Goal: Task Accomplishment & Management: Manage account settings

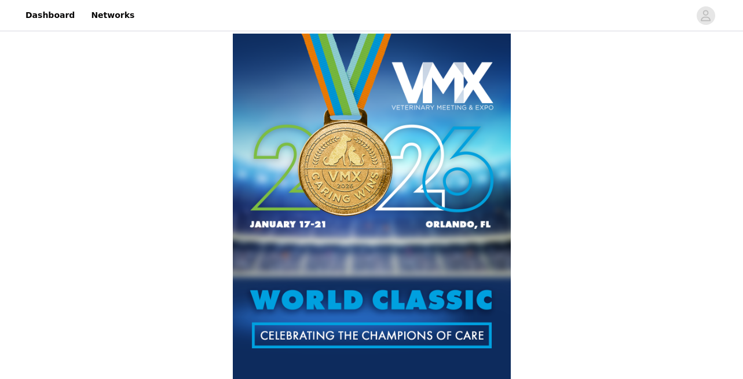
scroll to position [64, 0]
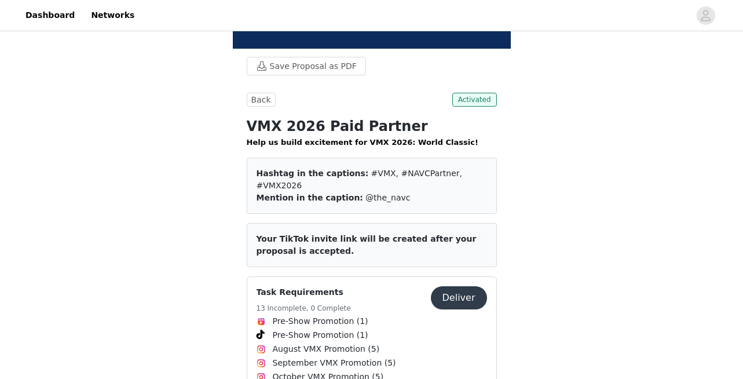
scroll to position [697, 0]
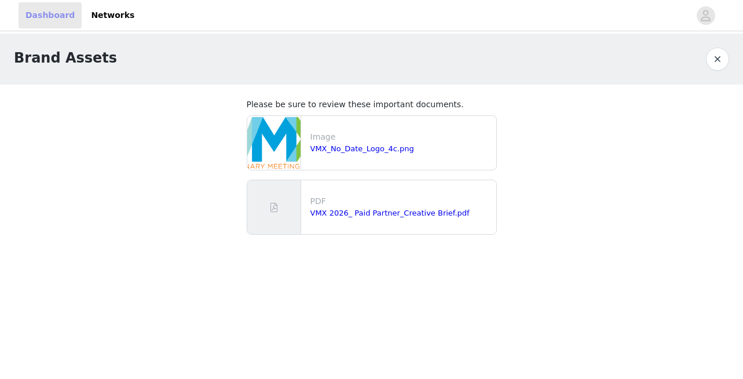
click at [35, 17] on link "Dashboard" at bounding box center [50, 15] width 63 height 26
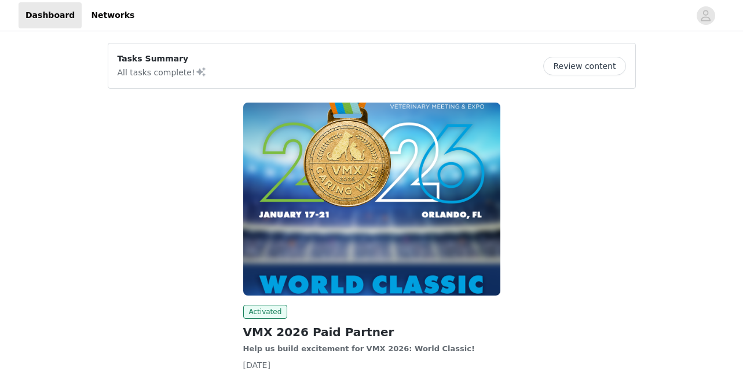
click at [587, 68] on button "Review content" at bounding box center [584, 66] width 82 height 19
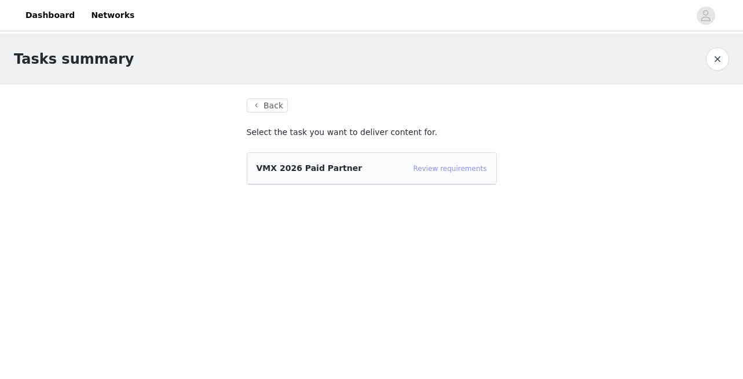
click at [448, 167] on link "Review requirements" at bounding box center [451, 169] width 74 height 8
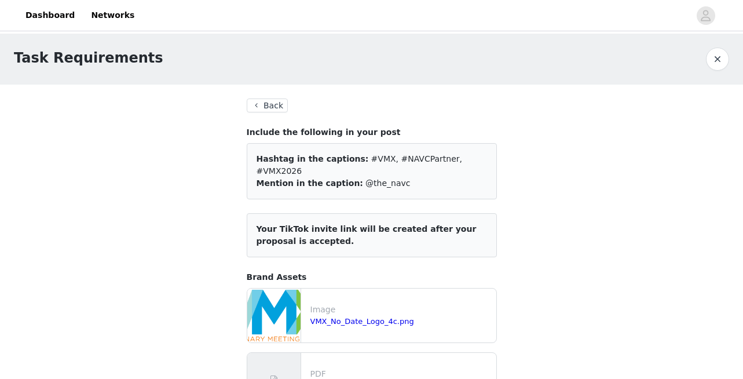
click at [275, 103] on button "Back" at bounding box center [268, 105] width 42 height 14
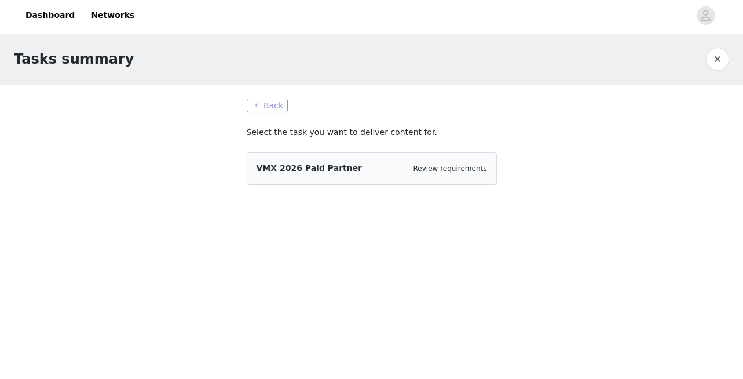
click at [275, 103] on button "Back" at bounding box center [268, 105] width 42 height 14
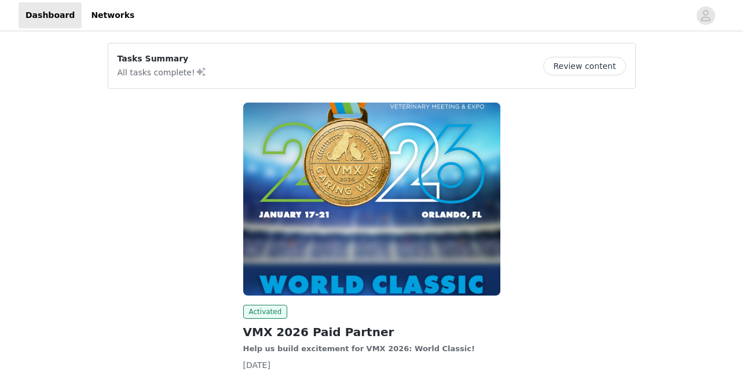
scroll to position [78, 0]
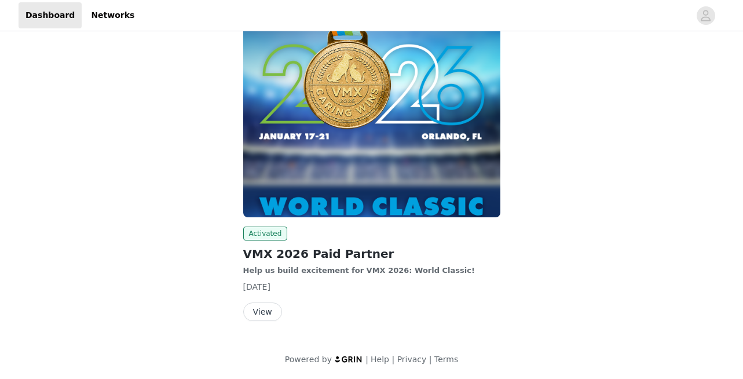
click at [262, 314] on button "View" at bounding box center [262, 311] width 39 height 19
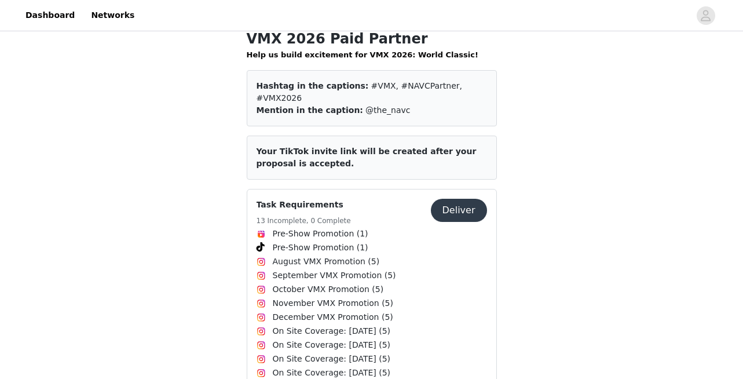
scroll to position [410, 0]
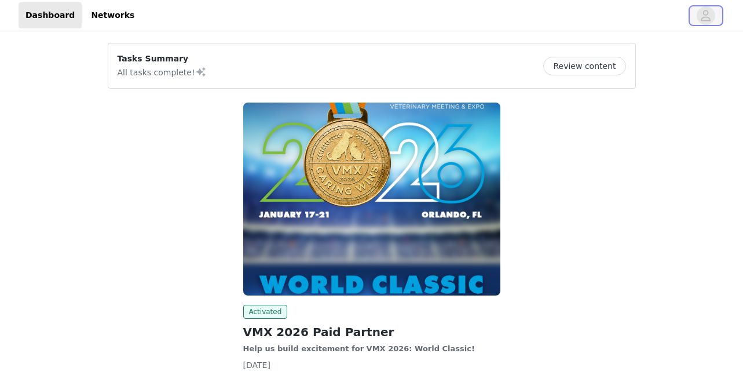
click at [703, 13] on icon "avatar" at bounding box center [705, 15] width 11 height 19
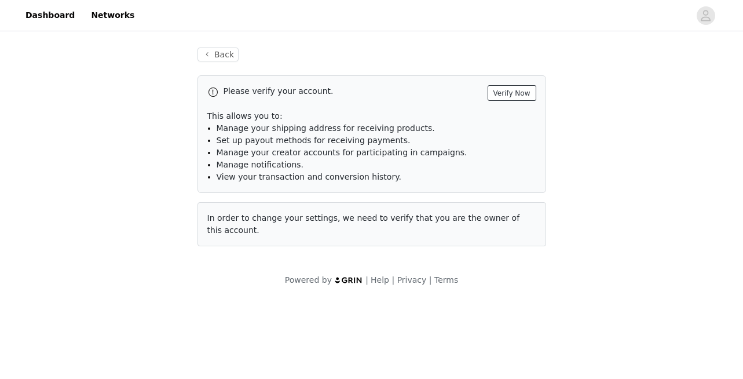
click at [509, 93] on button "Verify Now" at bounding box center [512, 93] width 49 height 16
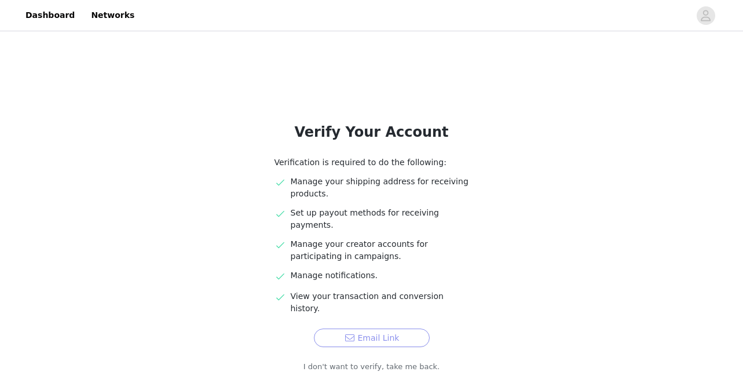
click at [369, 328] on button "Email Link" at bounding box center [372, 337] width 116 height 19
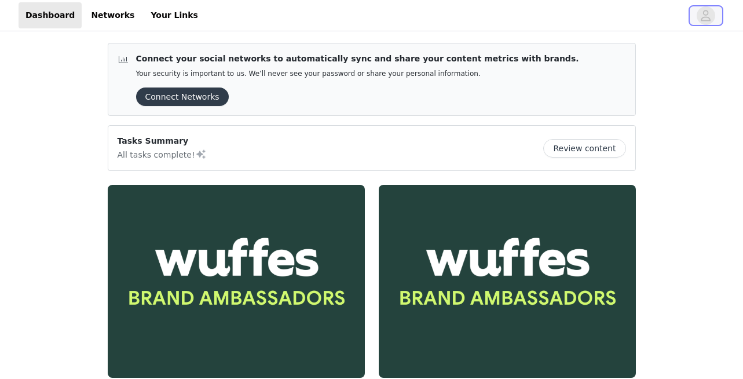
click at [709, 23] on icon "avatar" at bounding box center [705, 15] width 11 height 19
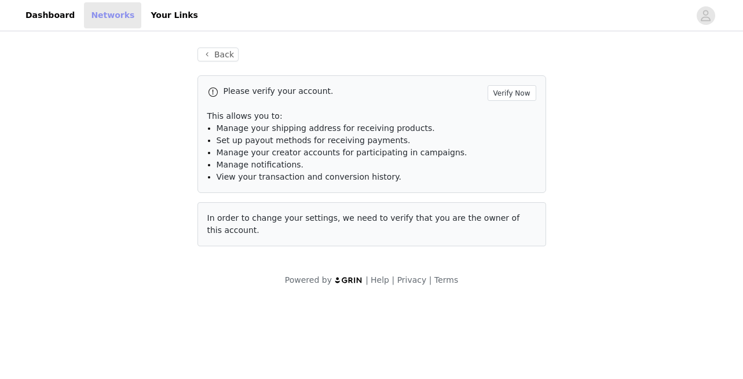
click at [103, 16] on link "Networks" at bounding box center [112, 15] width 57 height 26
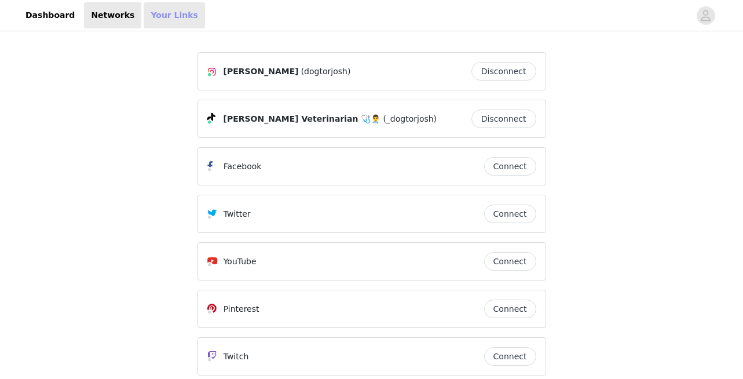
click at [152, 15] on link "Your Links" at bounding box center [174, 15] width 61 height 26
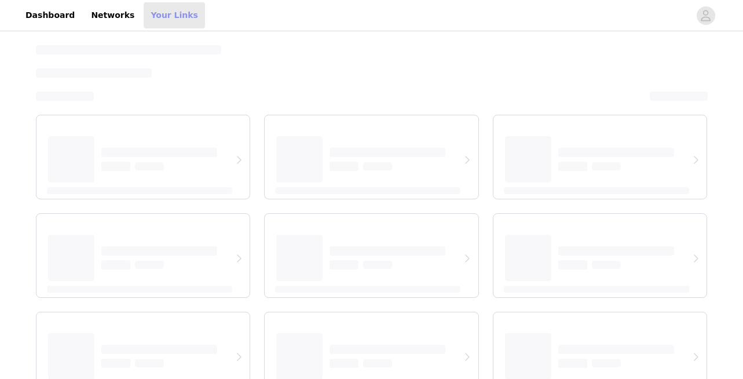
select select "12"
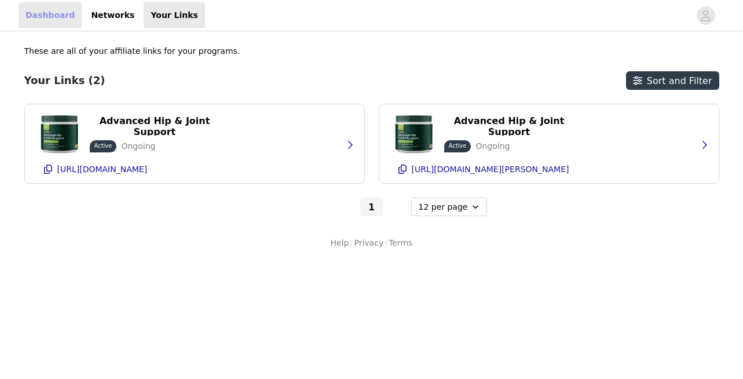
click at [46, 19] on link "Dashboard" at bounding box center [50, 15] width 63 height 26
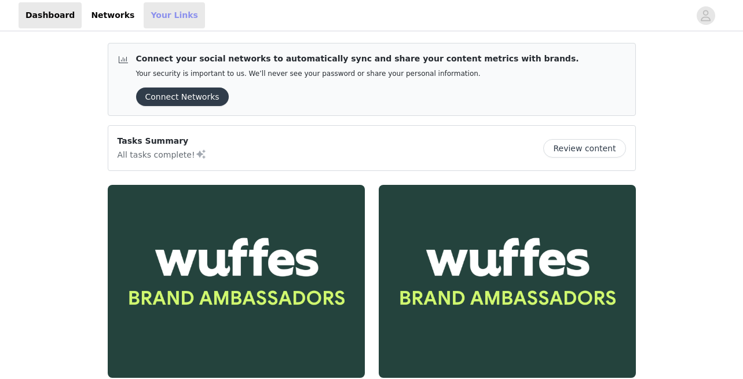
click at [159, 18] on link "Your Links" at bounding box center [174, 15] width 61 height 26
select select "12"
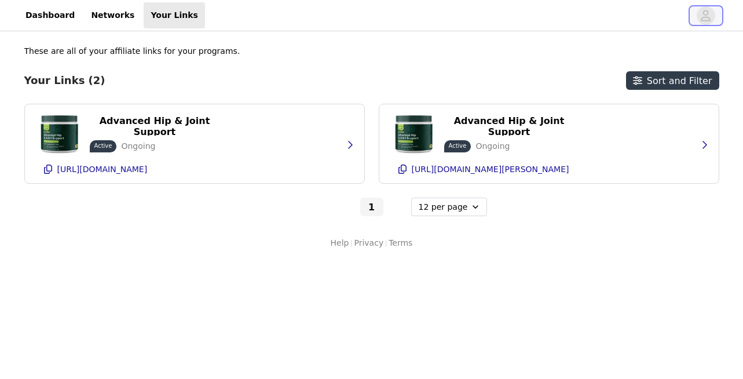
click at [704, 17] on icon "avatar" at bounding box center [707, 15] width 10 height 11
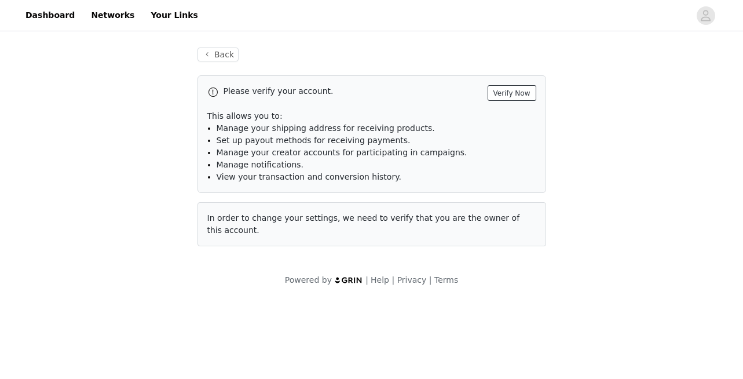
click at [518, 94] on button "Verify Now" at bounding box center [512, 93] width 49 height 16
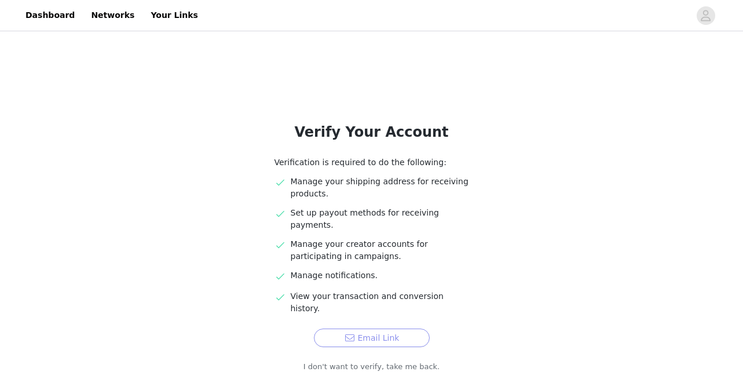
click at [393, 328] on button "Email Link" at bounding box center [372, 337] width 116 height 19
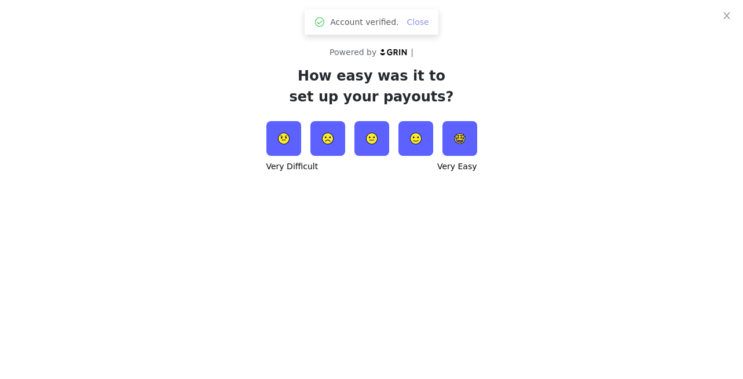
click at [415, 21] on link "Close" at bounding box center [418, 21] width 22 height 9
click at [366, 143] on img at bounding box center [372, 138] width 35 height 35
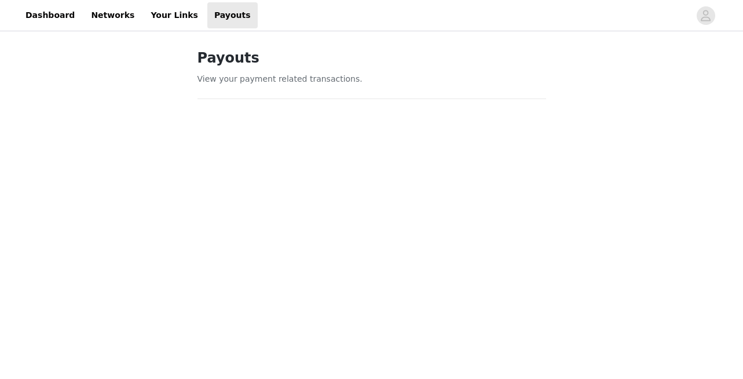
scroll to position [433, 0]
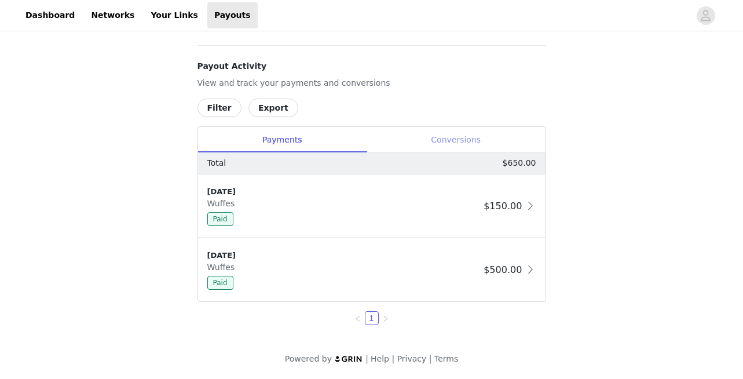
click at [477, 135] on div "Conversions" at bounding box center [456, 140] width 179 height 26
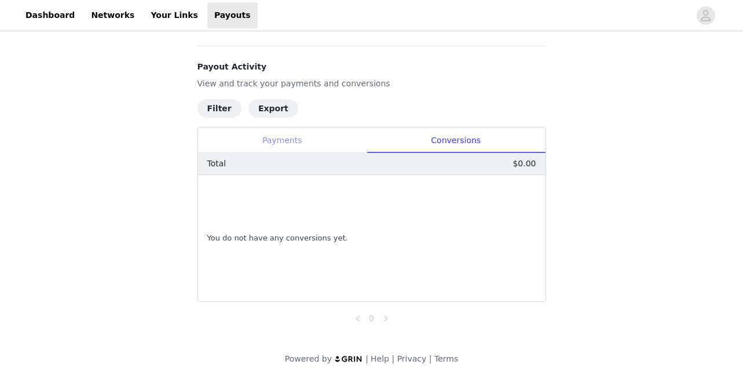
click at [241, 143] on div "Payments" at bounding box center [282, 140] width 169 height 26
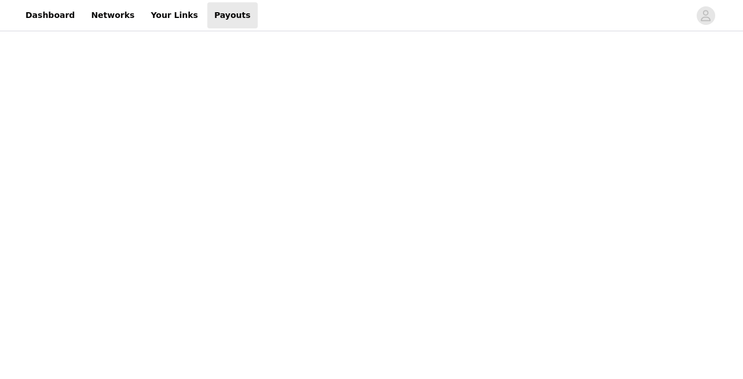
scroll to position [97, 0]
